Goal: Task Accomplishment & Management: Complete application form

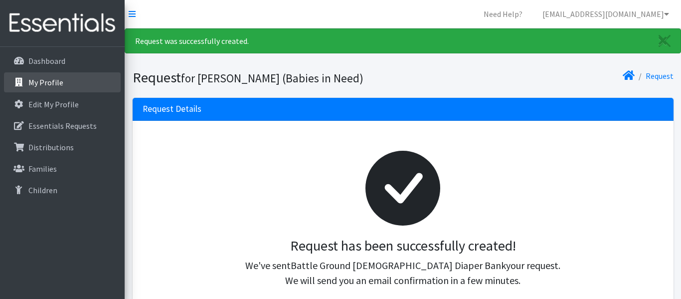
click at [36, 124] on p "Essentials Requests" at bounding box center [62, 126] width 68 height 10
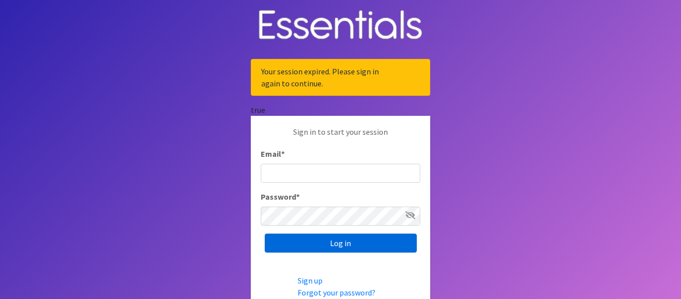
type input "[EMAIL_ADDRESS][DOMAIN_NAME]"
click at [333, 245] on input "Log in" at bounding box center [341, 242] width 152 height 19
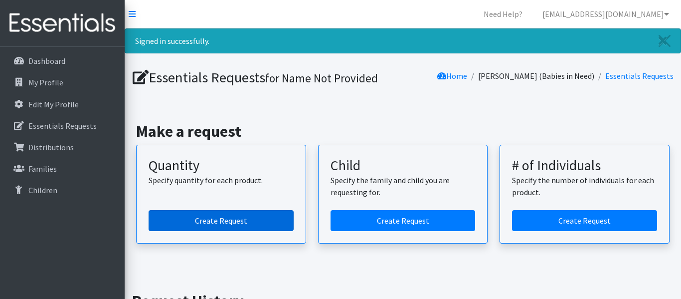
click at [223, 223] on link "Create Request" at bounding box center [221, 220] width 145 height 21
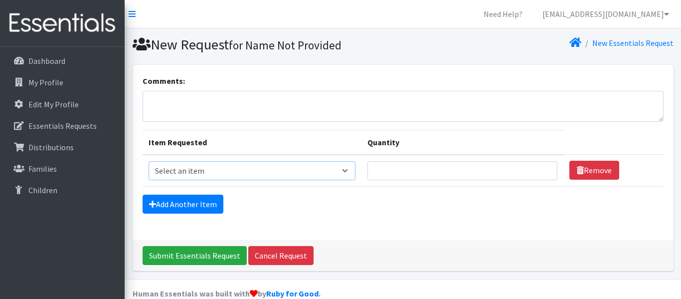
click at [340, 171] on select "Select an item Diaper (Size 2) Diaper (Size 3) Diaper (Size 4) Diaper (Size 5) …" at bounding box center [252, 170] width 207 height 19
select select "2930"
click at [149, 161] on select "Select an item Diaper (Size 2) Diaper (Size 3) Diaper (Size 4) Diaper (Size 5) …" at bounding box center [252, 170] width 207 height 19
click at [372, 172] on input "Quantity" at bounding box center [463, 170] width 190 height 19
type input "400"
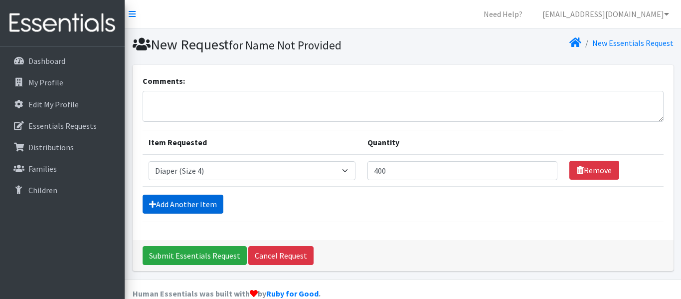
click at [185, 203] on link "Add Another Item" at bounding box center [183, 204] width 81 height 19
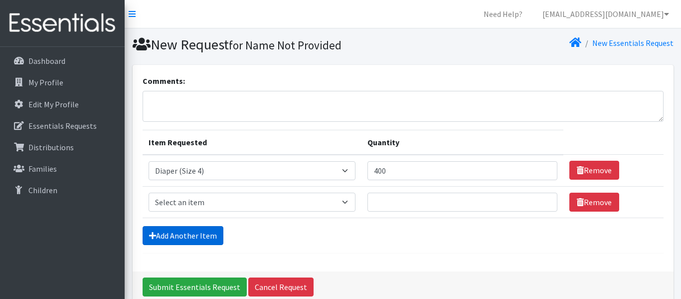
scroll to position [49, 0]
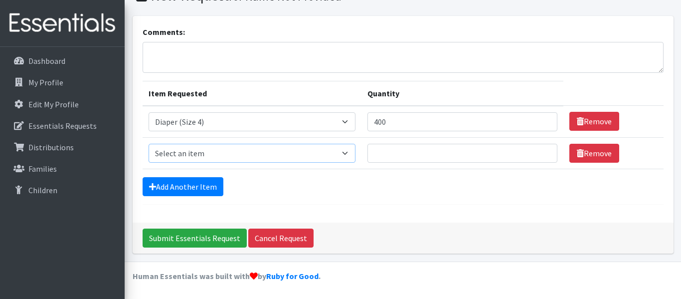
click at [339, 150] on select "Select an item Diaper (Size 2) Diaper (Size 3) Diaper (Size 4) Diaper (Size 5) …" at bounding box center [252, 153] width 207 height 19
select select "2950"
click at [149, 144] on select "Select an item Diaper (Size 2) Diaper (Size 3) Diaper (Size 4) Diaper (Size 5) …" at bounding box center [252, 153] width 207 height 19
click at [369, 159] on input "Quantity" at bounding box center [463, 153] width 190 height 19
type input "400"
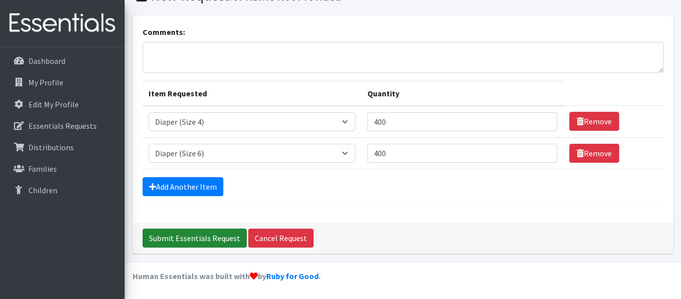
click at [214, 236] on input "Submit Essentials Request" at bounding box center [195, 237] width 104 height 19
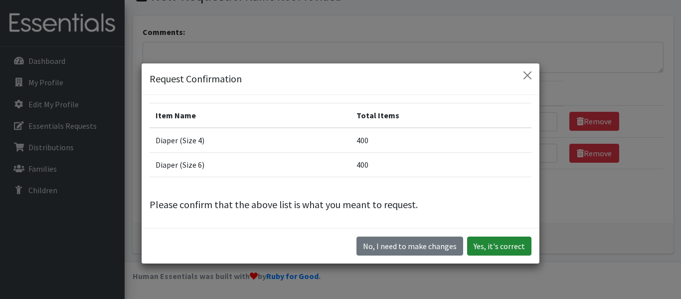
click at [475, 245] on button "Yes, it's correct" at bounding box center [499, 245] width 64 height 19
